Goal: Task Accomplishment & Management: Use online tool/utility

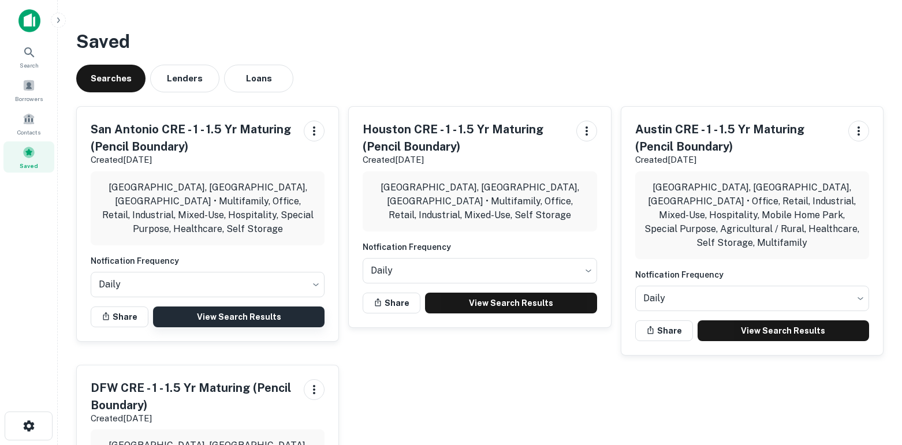
click at [230, 306] on link "View Search Results" at bounding box center [238, 316] width 171 height 21
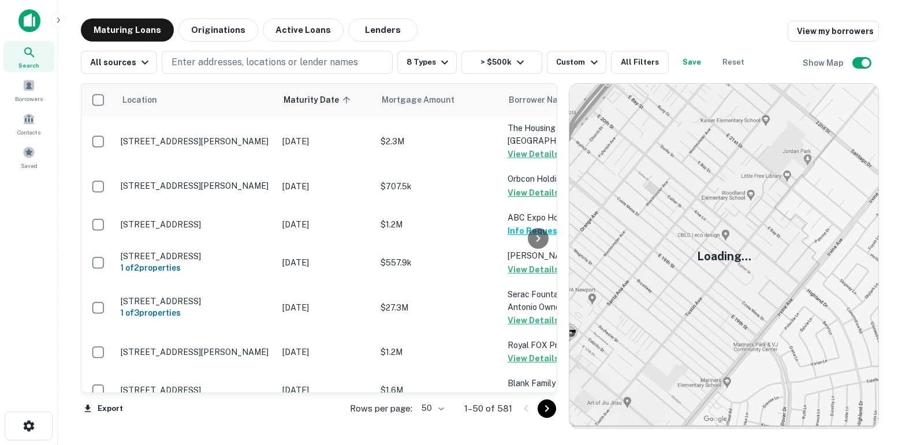
click at [440, 407] on body "Search Borrowers Contacts Saved Maturing Loans Originations Active Loans Lender…" at bounding box center [451, 222] width 902 height 445
click at [434, 424] on li "100" at bounding box center [433, 420] width 33 height 21
type input "***"
click at [545, 406] on icon "Go to next page" at bounding box center [547, 409] width 14 height 14
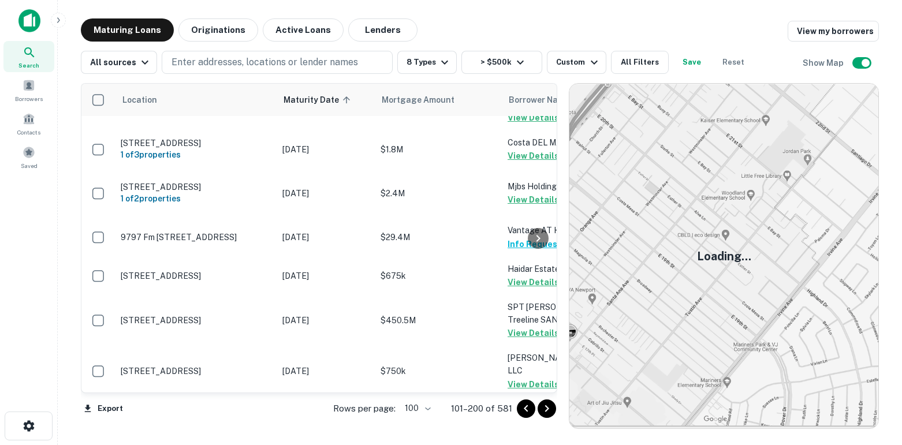
scroll to position [3971, 0]
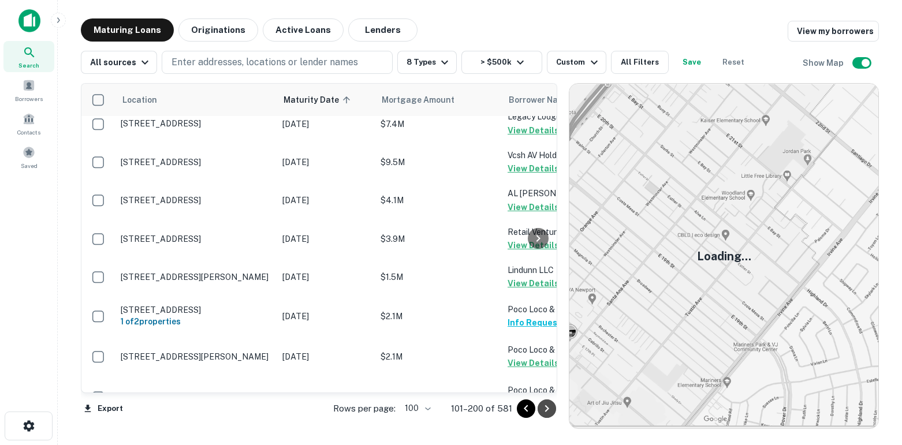
click at [549, 406] on icon "Go to next page" at bounding box center [547, 409] width 14 height 14
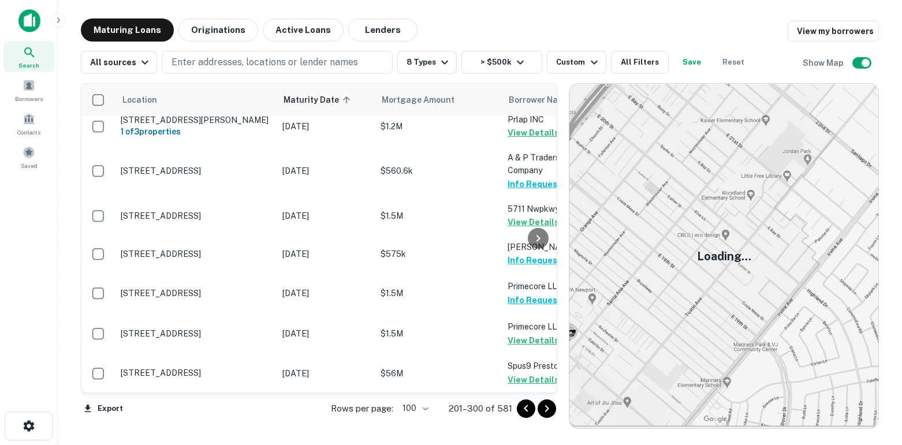
scroll to position [4268, 0]
click at [549, 406] on icon "Go to next page" at bounding box center [547, 409] width 14 height 14
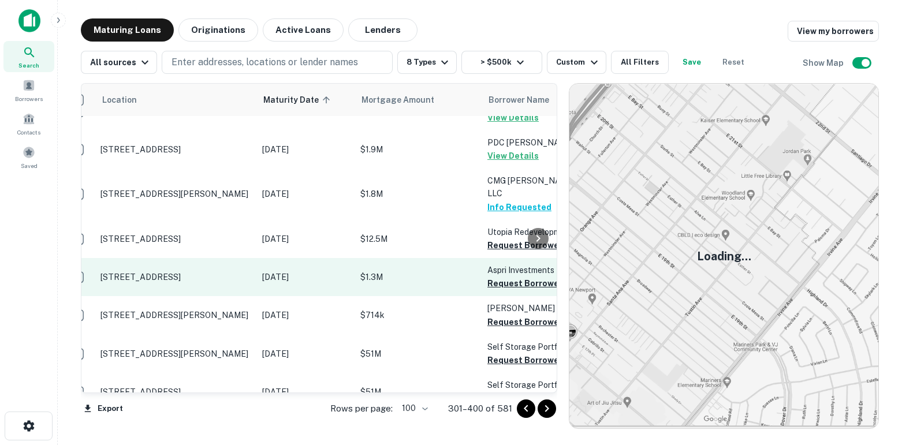
scroll to position [62, 24]
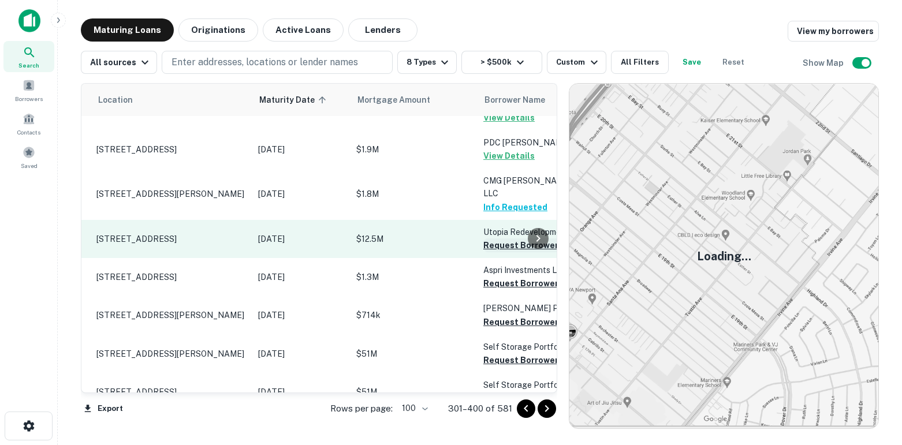
click at [491, 245] on button "Request Borrower Info" at bounding box center [530, 245] width 94 height 14
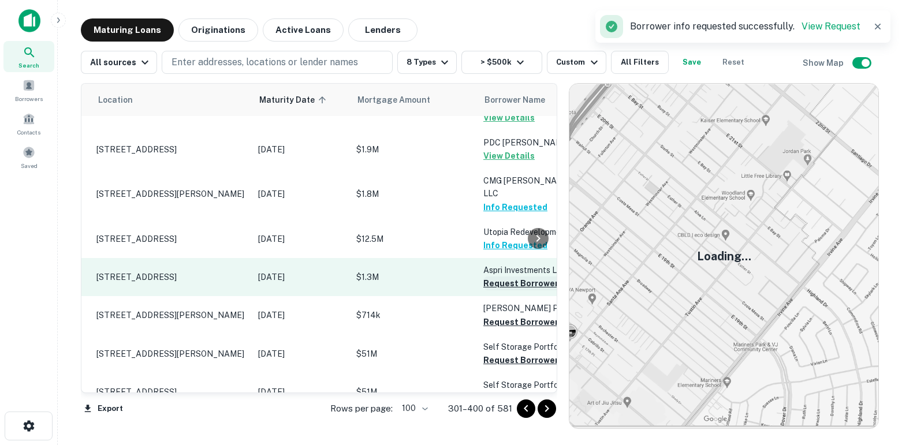
click at [503, 285] on button "Request Borrower Info" at bounding box center [530, 283] width 94 height 14
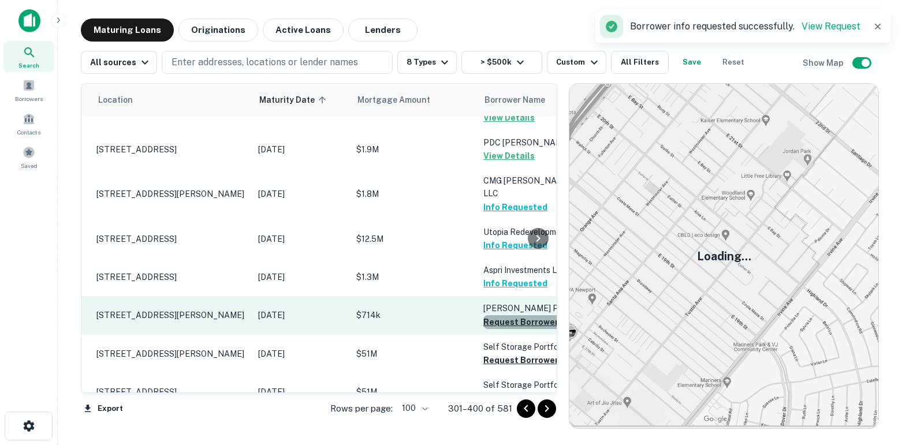
click at [507, 329] on button "Request Borrower Info" at bounding box center [530, 322] width 94 height 14
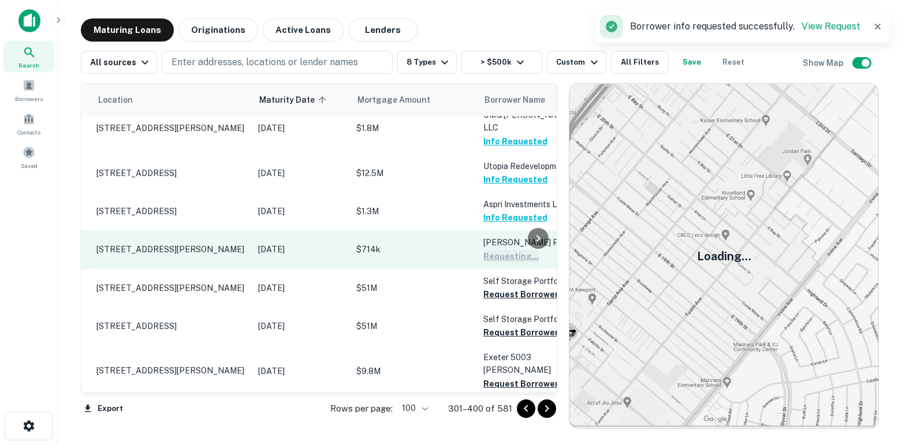
scroll to position [129, 24]
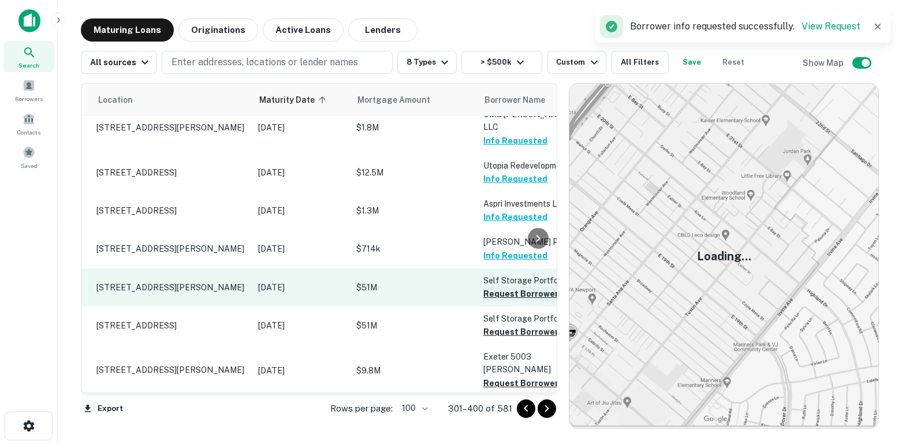
click at [502, 301] on button "Request Borrower Info" at bounding box center [530, 294] width 94 height 14
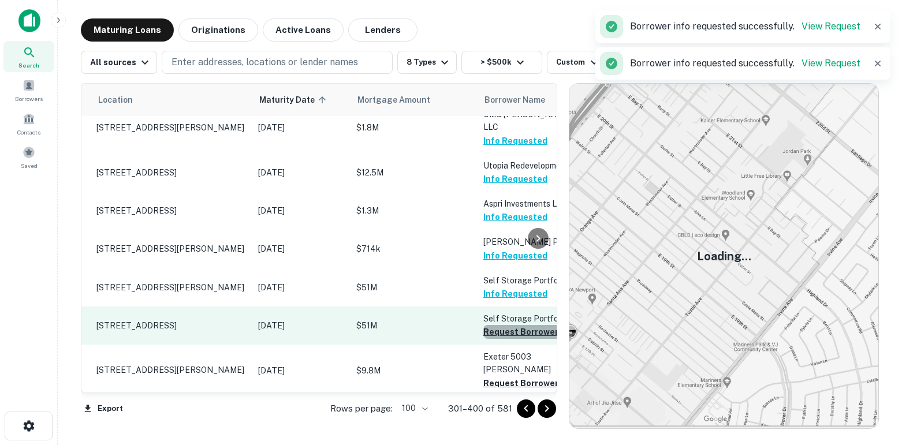
click at [502, 339] on button "Request Borrower Info" at bounding box center [530, 332] width 94 height 14
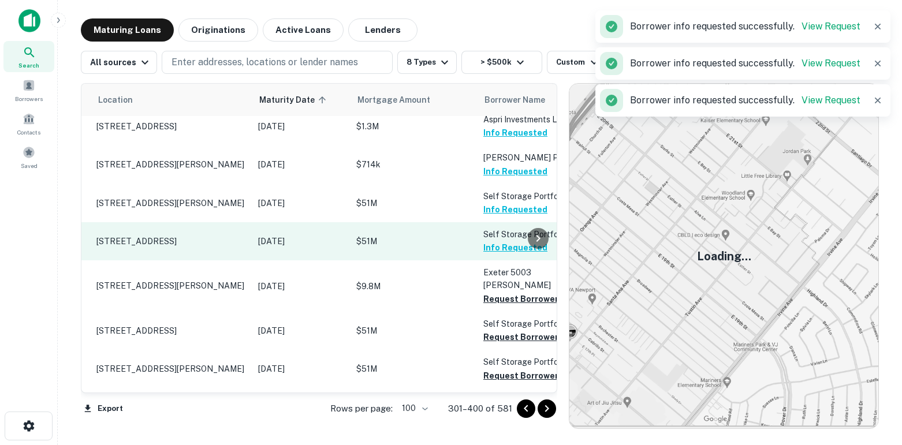
scroll to position [214, 24]
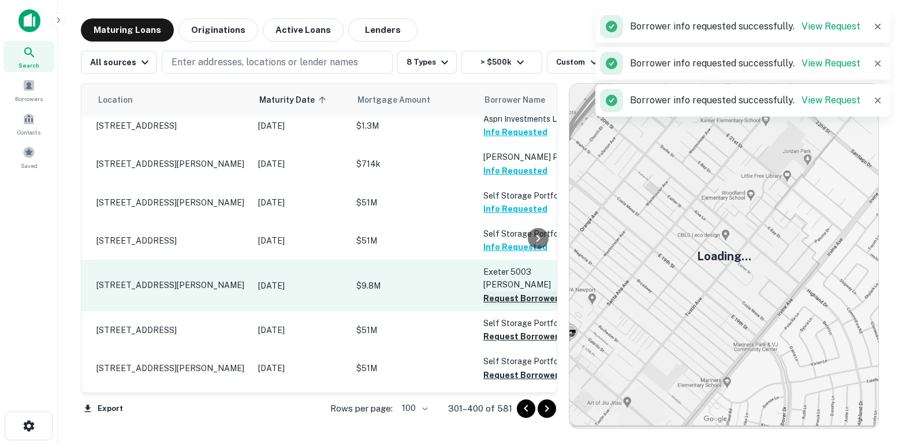
click at [498, 297] on button "Request Borrower Info" at bounding box center [530, 298] width 94 height 14
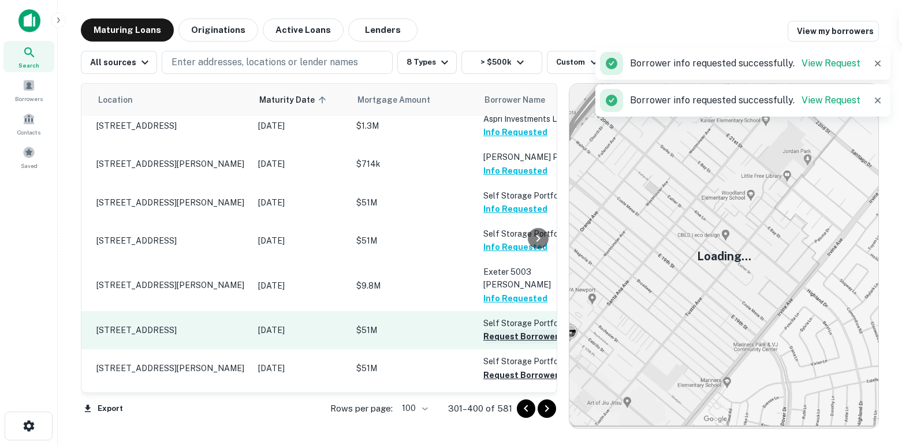
click at [500, 338] on button "Request Borrower Info" at bounding box center [530, 337] width 94 height 14
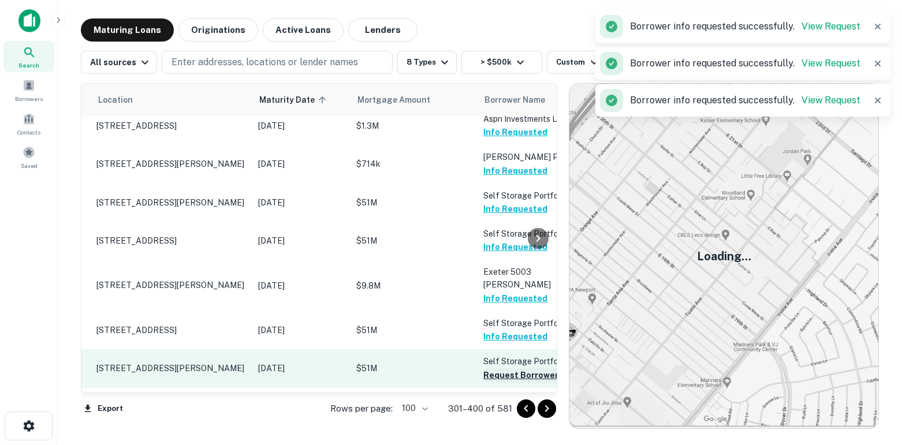
click at [499, 371] on button "Request Borrower Info" at bounding box center [530, 375] width 94 height 14
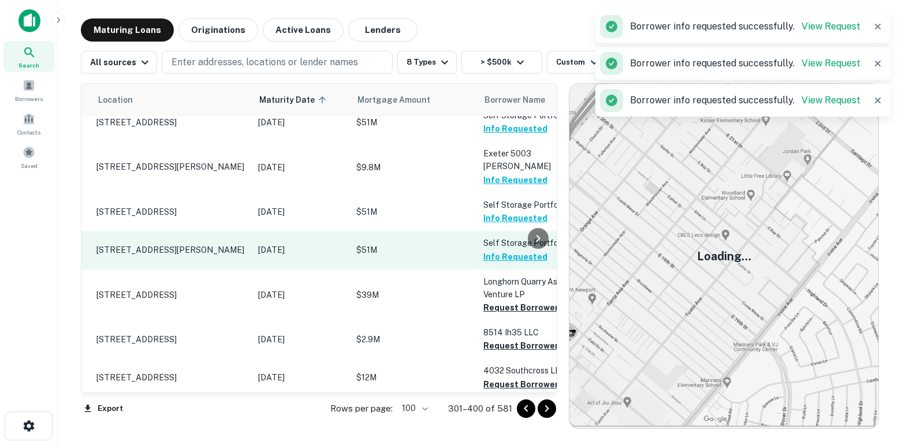
scroll to position [335, 24]
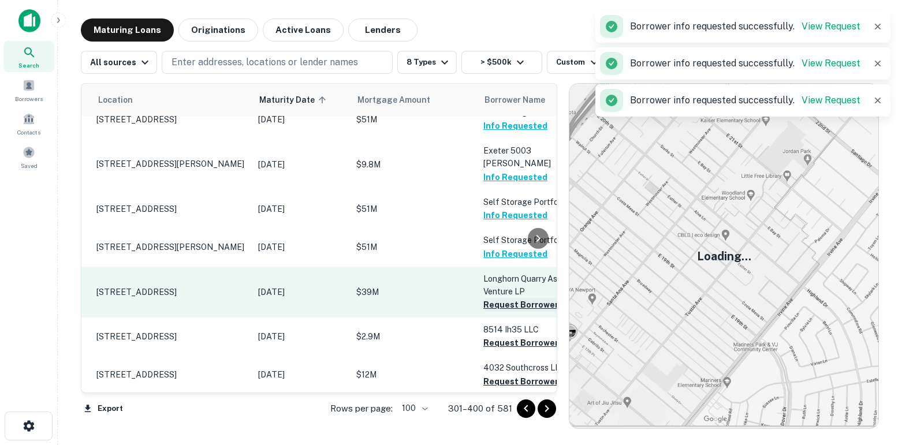
click at [496, 306] on button "Request Borrower Info" at bounding box center [530, 305] width 94 height 14
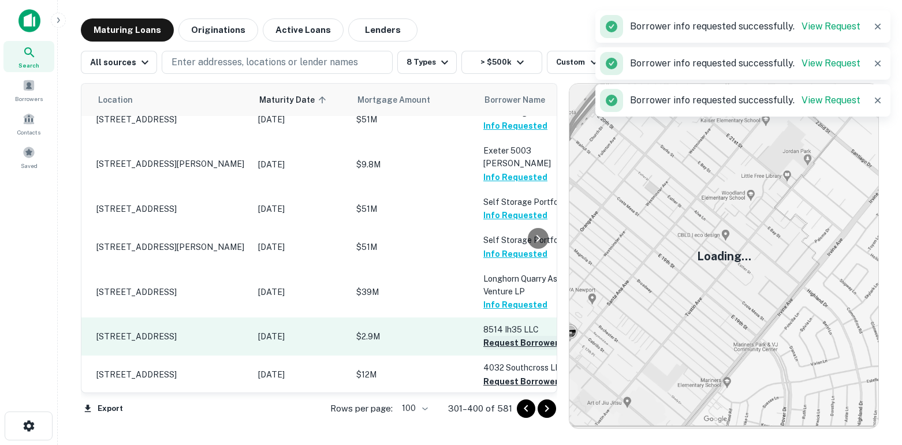
click at [500, 350] on button "Request Borrower Info" at bounding box center [530, 343] width 94 height 14
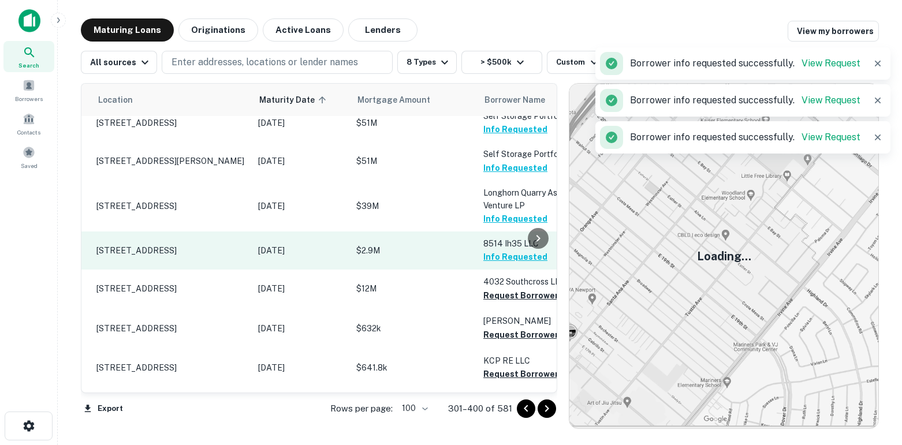
scroll to position [422, 24]
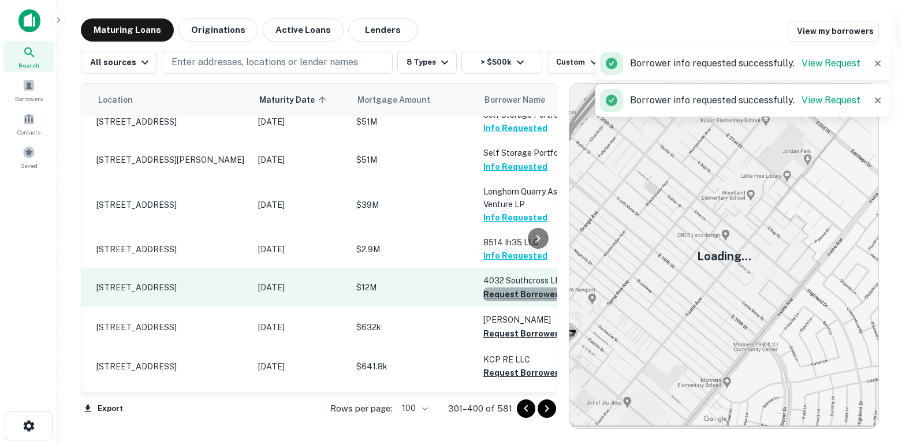
click at [498, 301] on button "Request Borrower Info" at bounding box center [530, 294] width 94 height 14
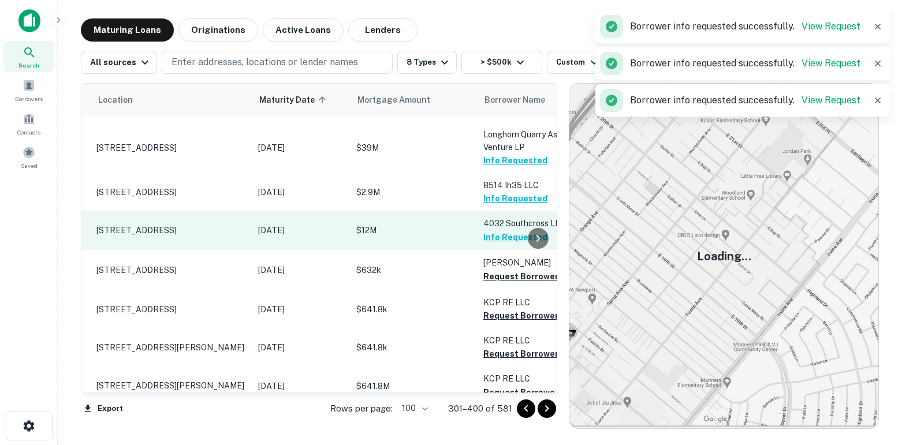
scroll to position [480, 24]
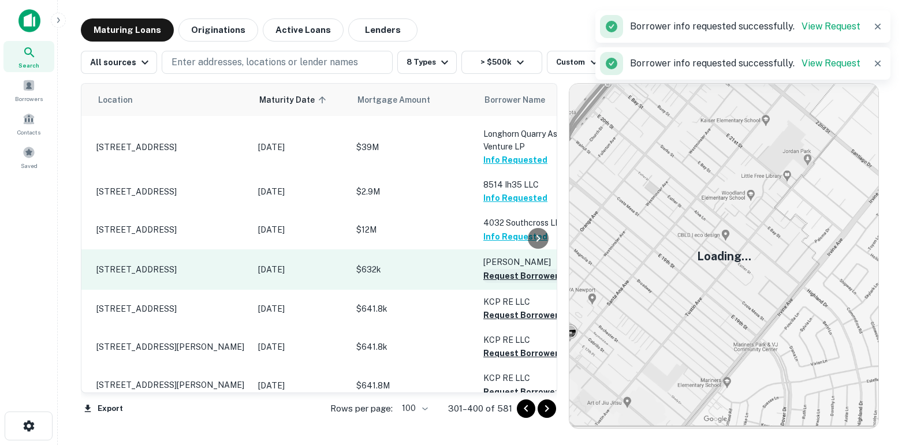
click at [498, 283] on button "Request Borrower Info" at bounding box center [530, 276] width 94 height 14
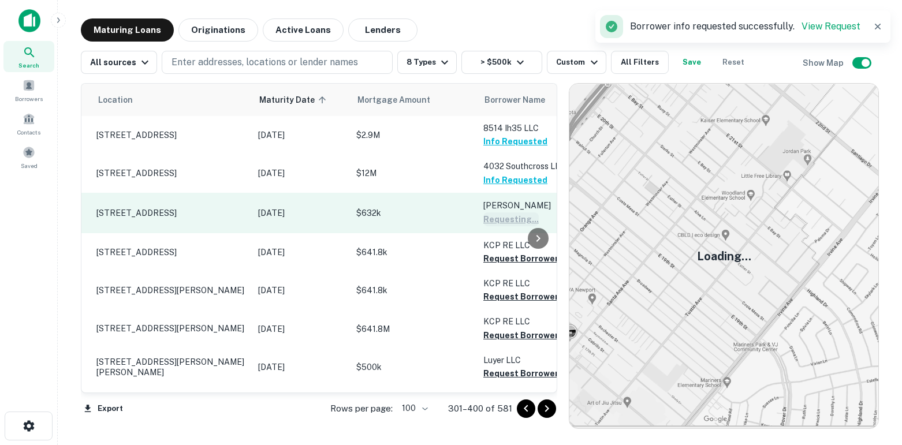
scroll to position [537, 24]
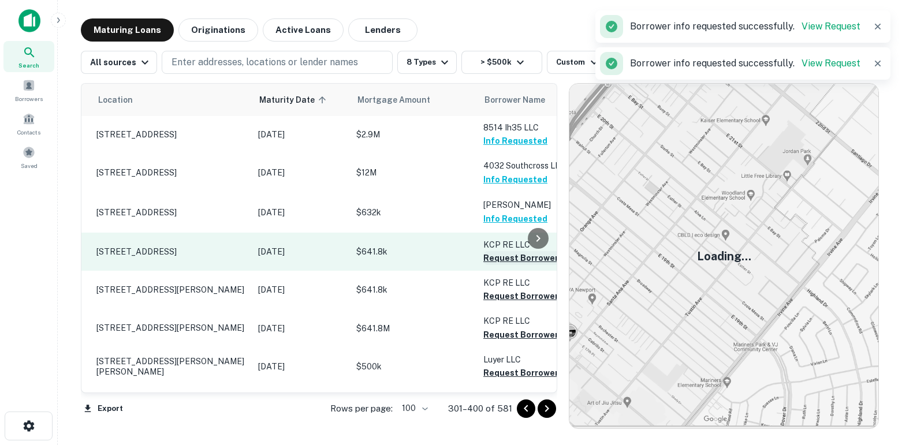
click at [498, 265] on button "Request Borrower Info" at bounding box center [530, 258] width 94 height 14
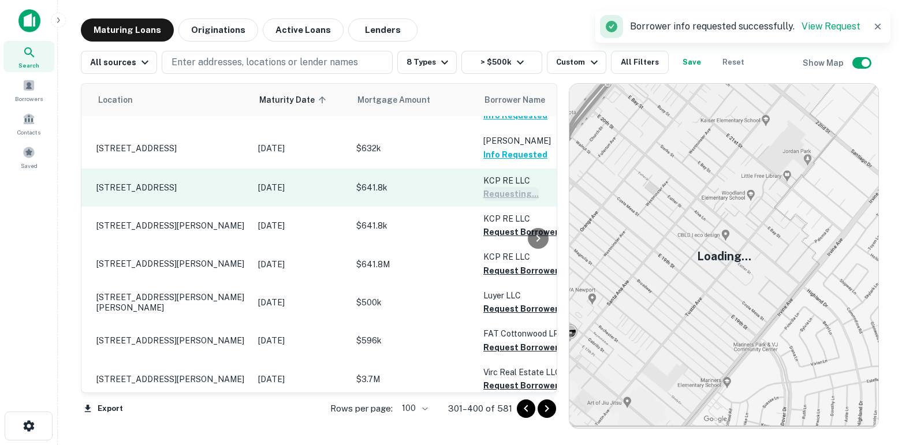
scroll to position [601, 24]
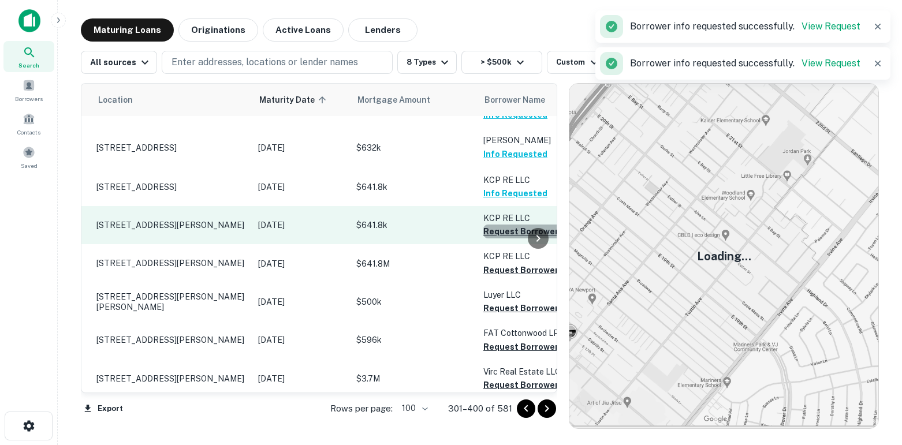
click at [495, 238] on button "Request Borrower Info" at bounding box center [530, 232] width 94 height 14
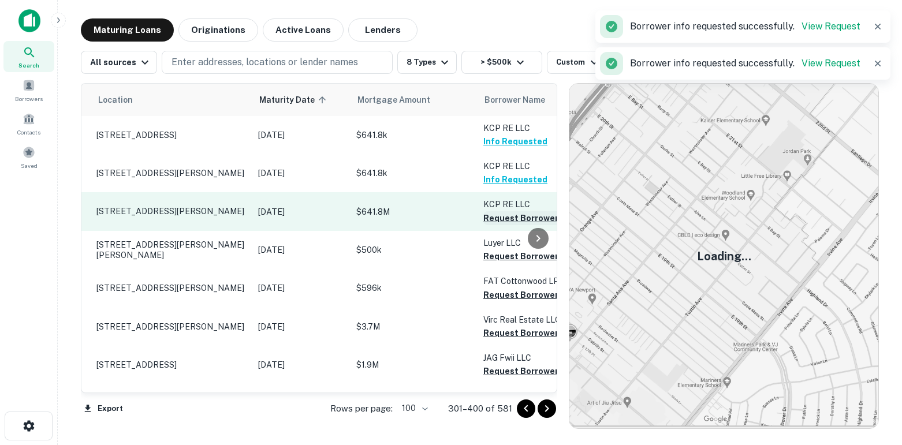
click at [496, 225] on button "Request Borrower Info" at bounding box center [530, 218] width 94 height 14
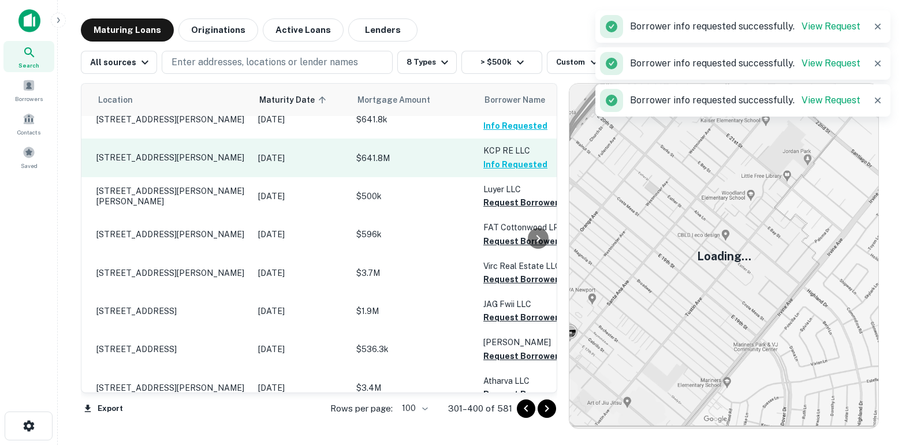
scroll to position [711, 24]
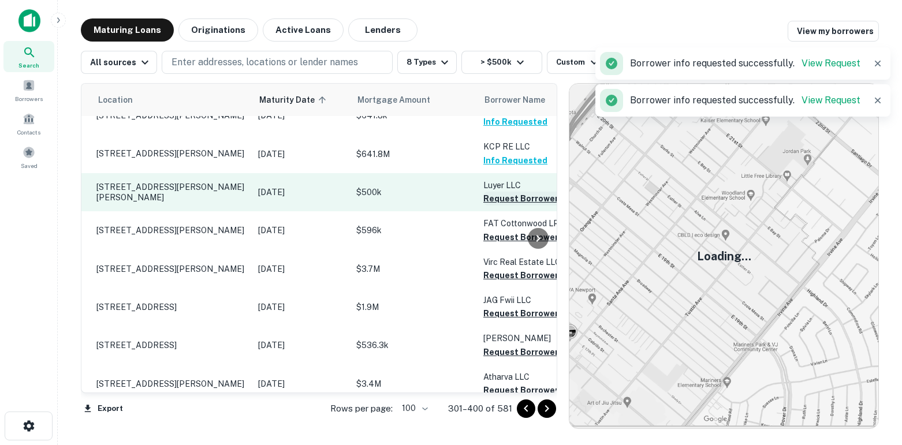
click at [498, 205] on button "Request Borrower Info" at bounding box center [530, 199] width 94 height 14
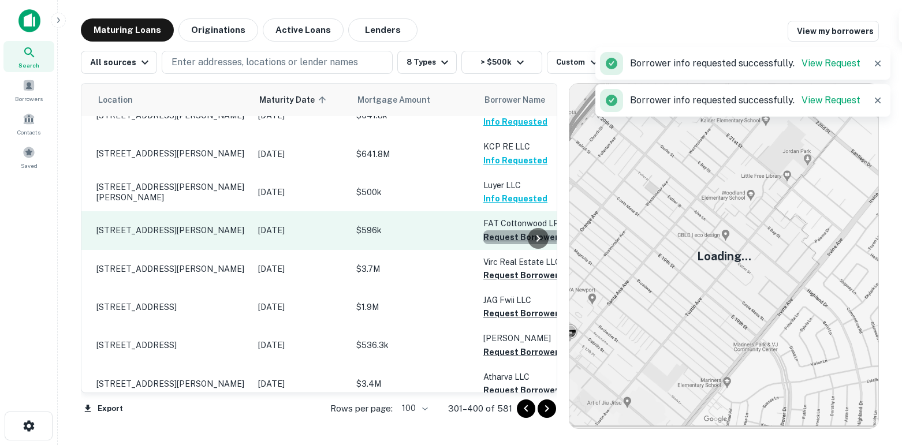
click at [498, 244] on button "Request Borrower Info" at bounding box center [530, 237] width 94 height 14
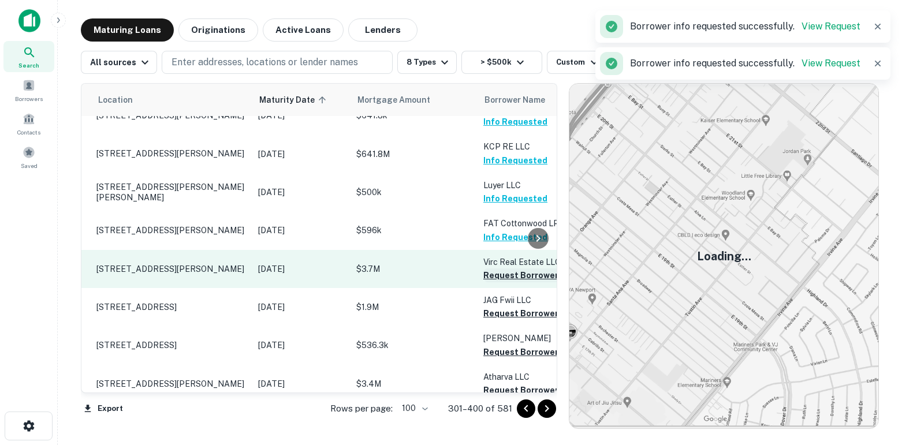
click at [496, 282] on button "Request Borrower Info" at bounding box center [530, 275] width 94 height 14
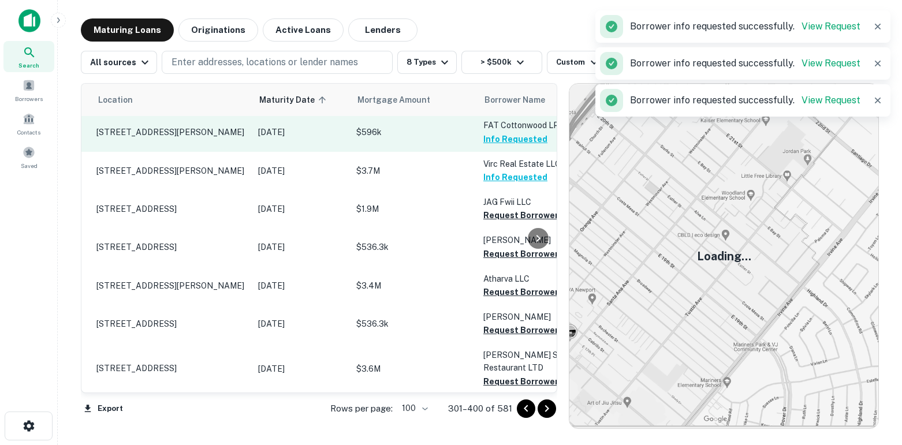
scroll to position [810, 24]
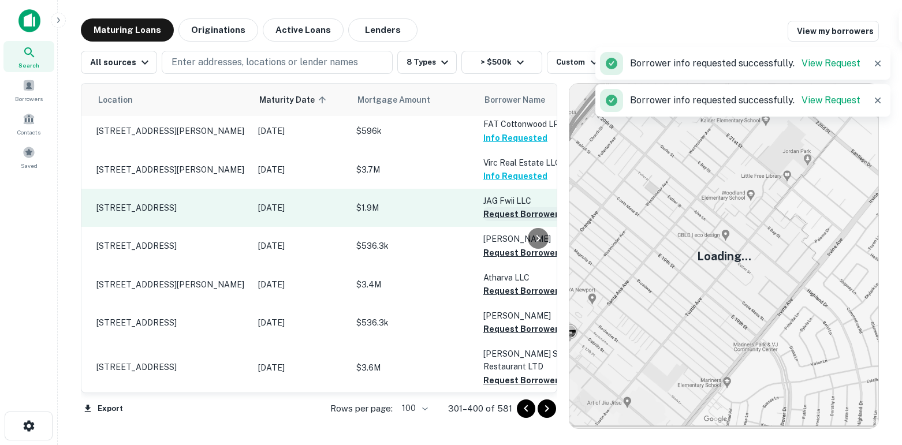
click at [487, 221] on button "Request Borrower Info" at bounding box center [530, 214] width 94 height 14
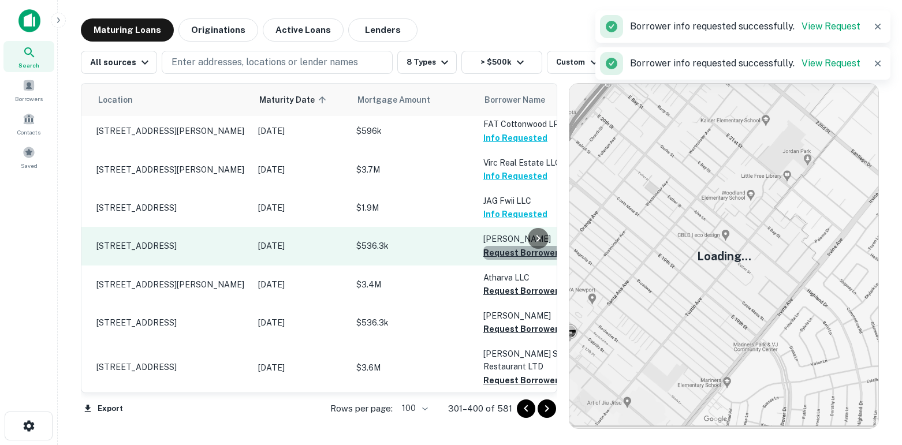
click at [494, 260] on button "Request Borrower Info" at bounding box center [530, 253] width 94 height 14
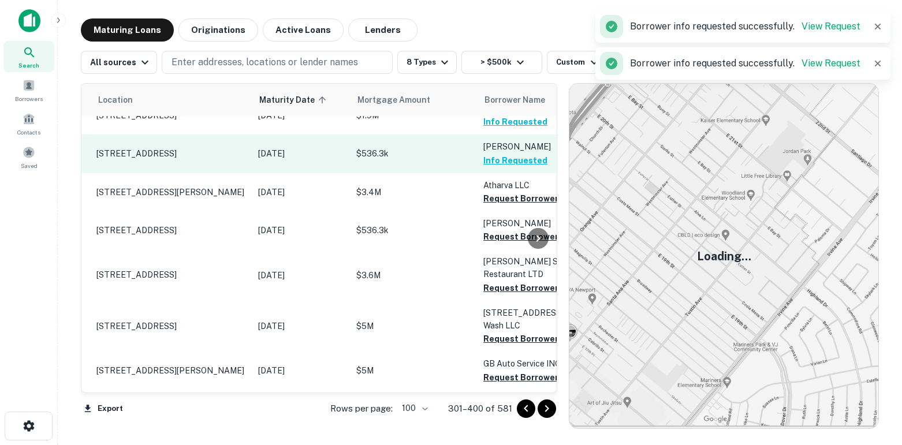
scroll to position [909, 24]
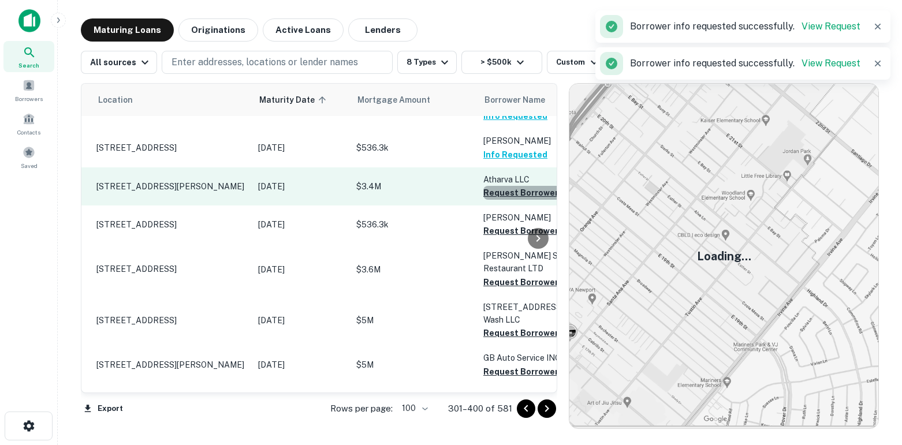
click at [498, 200] on button "Request Borrower Info" at bounding box center [530, 193] width 94 height 14
